Goal: Task Accomplishment & Management: Use online tool/utility

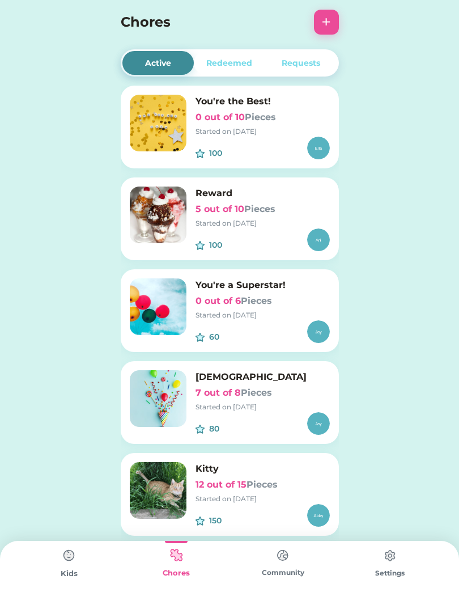
click at [231, 492] on div "Kitty 12 out of 15 Pieces Started on 8/21/25" at bounding box center [263, 483] width 134 height 42
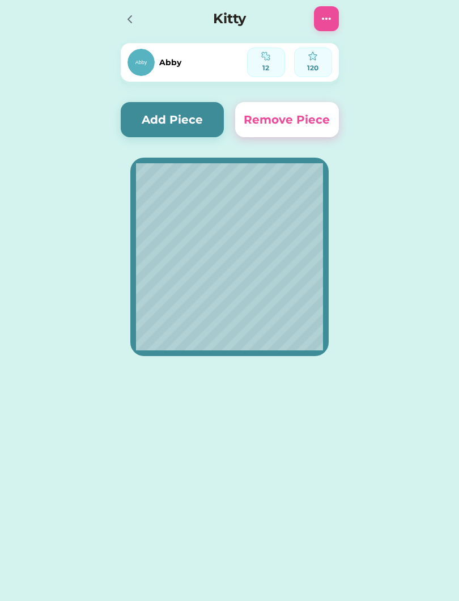
click at [188, 119] on button "Add Piece" at bounding box center [173, 119] width 104 height 35
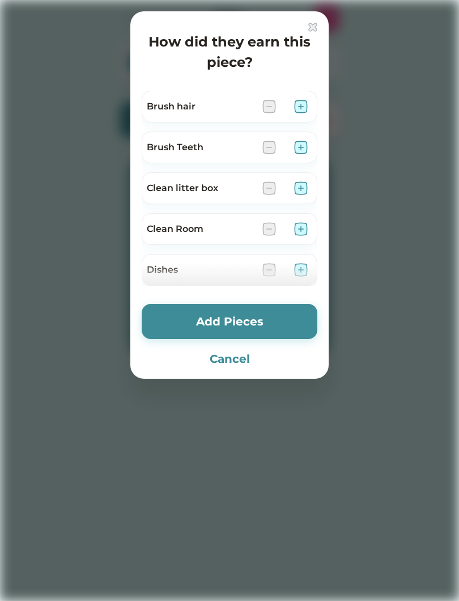
click at [303, 109] on img at bounding box center [301, 107] width 14 height 14
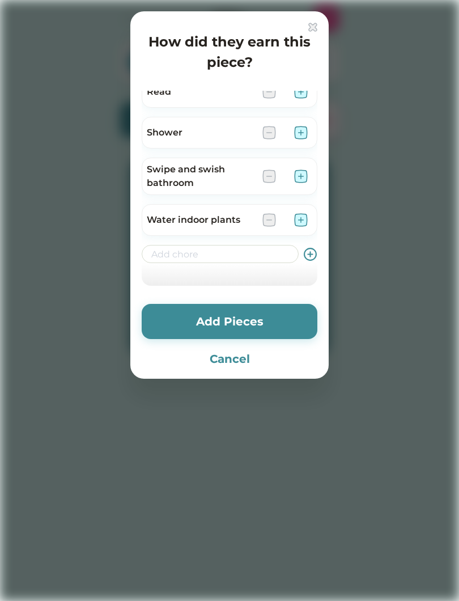
scroll to position [505, 0]
click at [298, 129] on img at bounding box center [301, 133] width 14 height 14
click at [265, 320] on button "Add Pieces" at bounding box center [230, 321] width 176 height 35
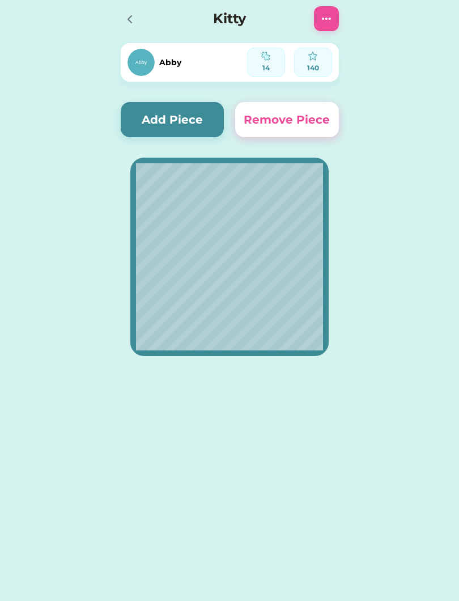
click at [157, 103] on button "Add Piece" at bounding box center [173, 119] width 104 height 35
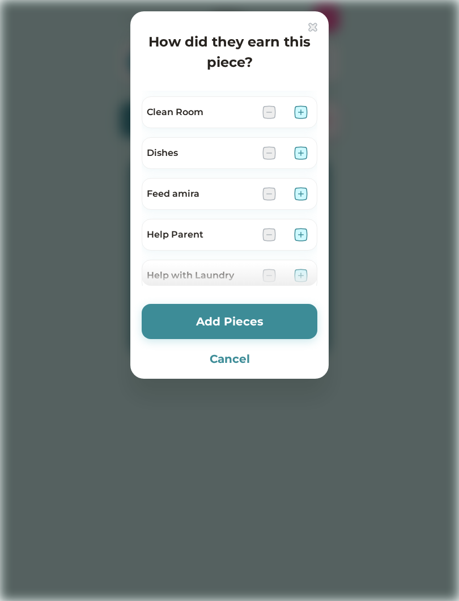
scroll to position [116, 0]
click at [104, 597] on div at bounding box center [229, 300] width 459 height 601
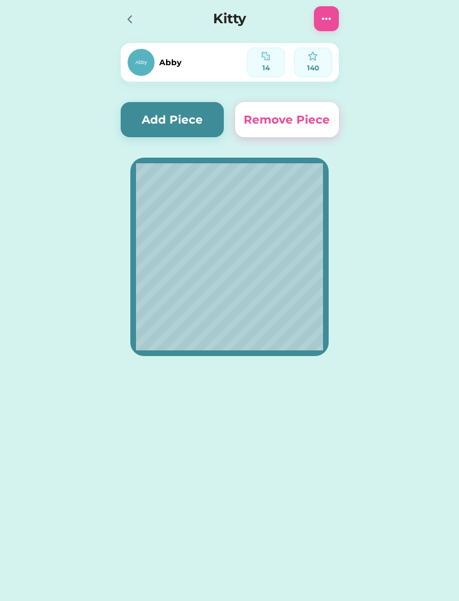
click at [126, 16] on icon at bounding box center [130, 19] width 14 height 14
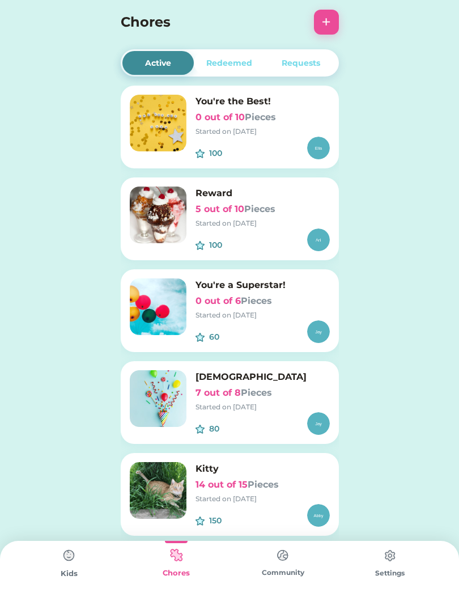
click at [332, 27] on button "+" at bounding box center [326, 22] width 25 height 25
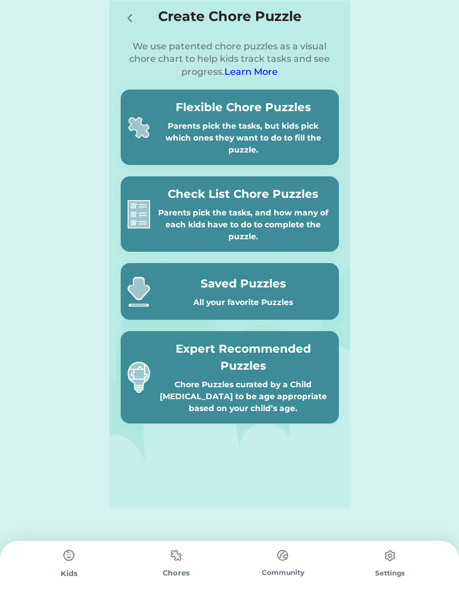
click at [143, 15] on div at bounding box center [132, 17] width 23 height 23
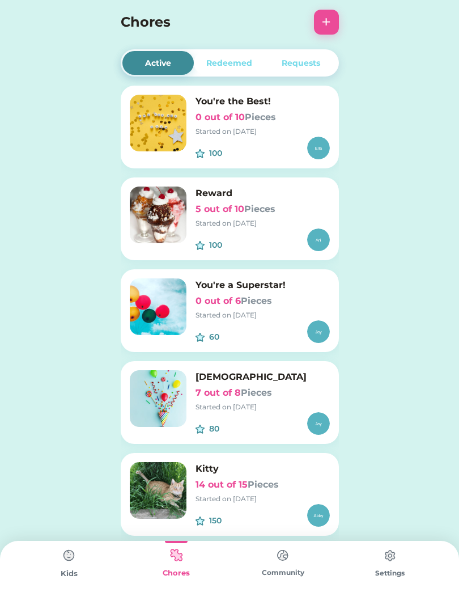
click at [130, 27] on h4 "Chores" at bounding box center [215, 22] width 188 height 20
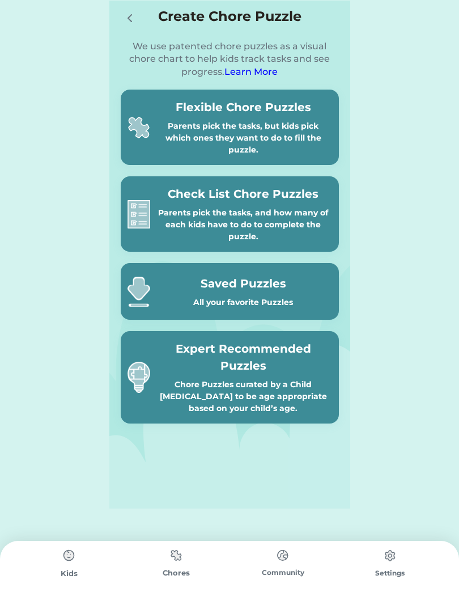
click at [186, 559] on img at bounding box center [176, 555] width 23 height 22
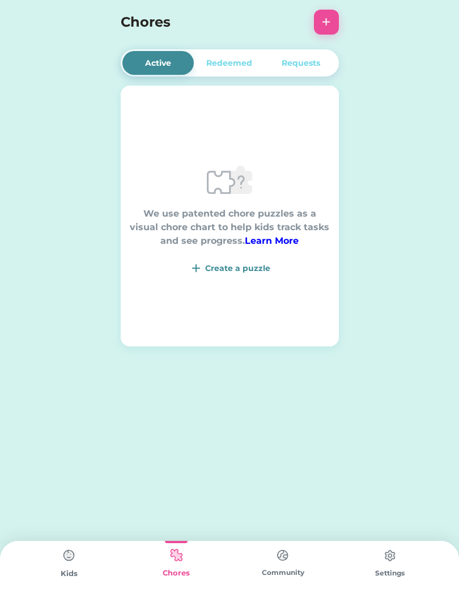
click at [73, 553] on img at bounding box center [69, 555] width 23 height 23
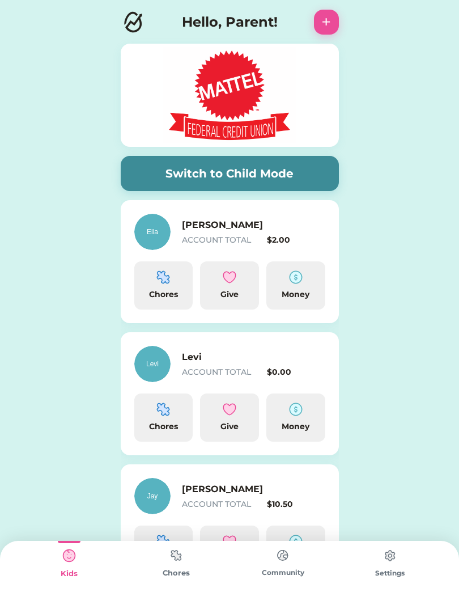
click at [165, 302] on div "Chores" at bounding box center [163, 285] width 59 height 48
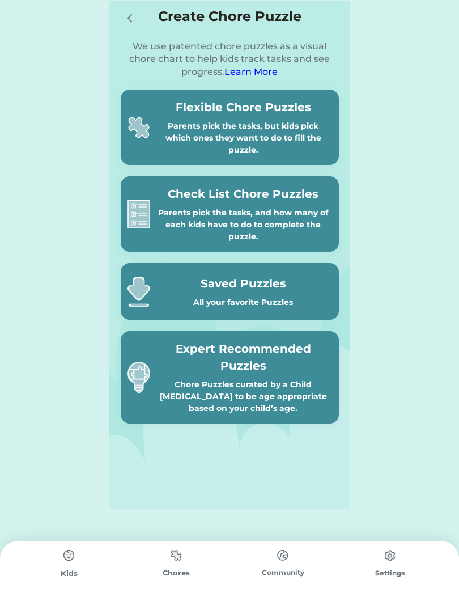
click at [289, 117] on div "Flexible Chore Puzzles Parents pick the tasks, but kids pick which ones they wa…" at bounding box center [244, 127] width 178 height 57
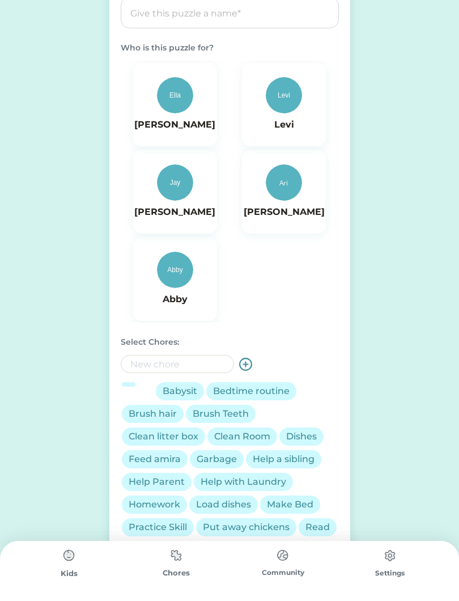
scroll to position [14, 0]
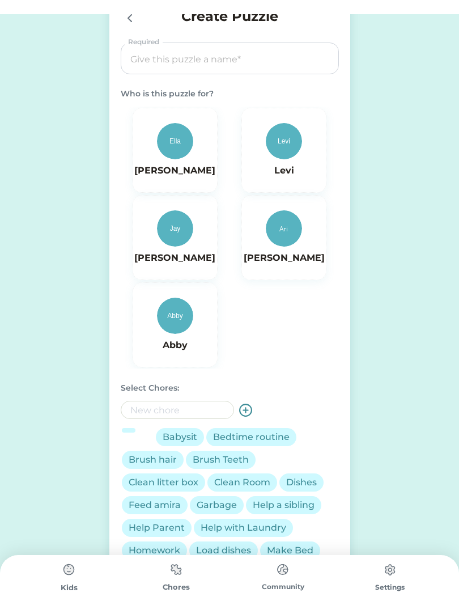
click at [292, 145] on img at bounding box center [284, 127] width 36 height 36
click at [273, 56] on input "input" at bounding box center [230, 45] width 210 height 32
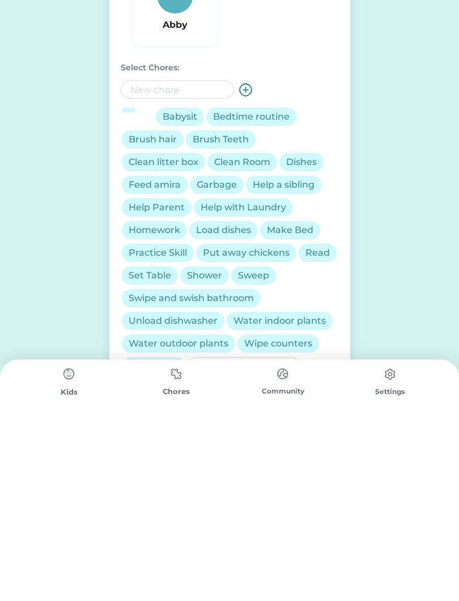
scroll to position [163, 0]
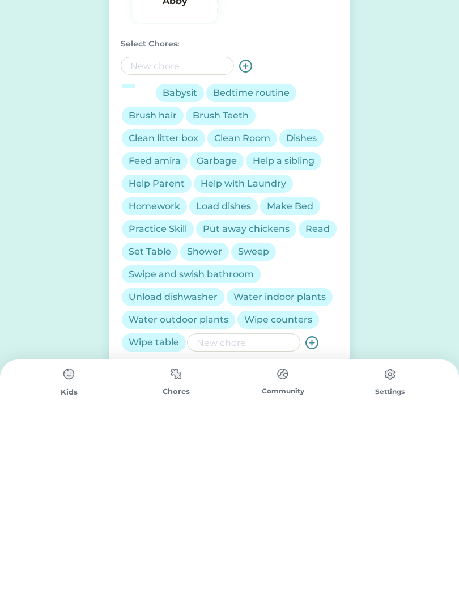
type input "Unicorn 1986"
click at [276, 268] on div "Bedtime routine" at bounding box center [251, 275] width 77 height 14
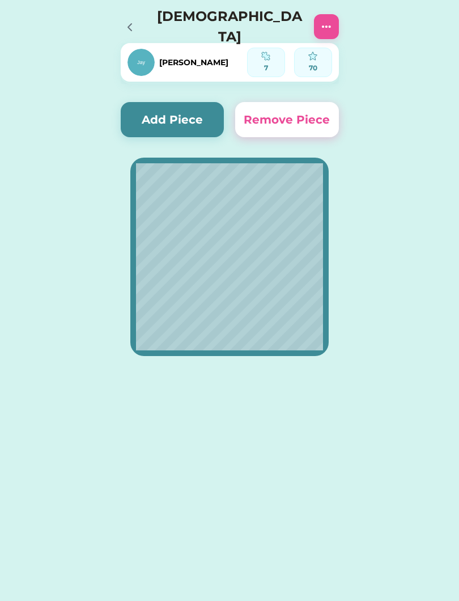
click at [161, 121] on button "Add Piece" at bounding box center [173, 119] width 104 height 35
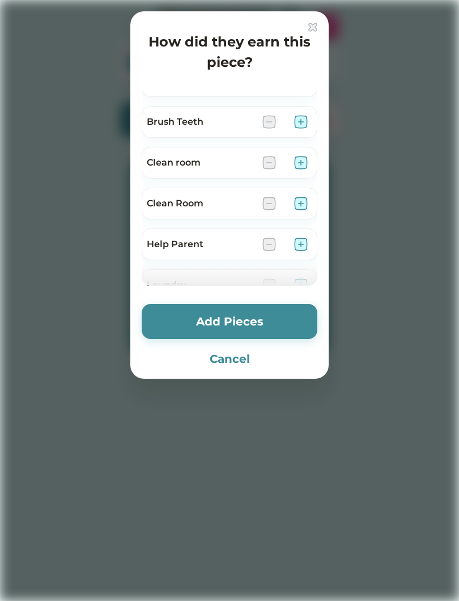
scroll to position [6, 0]
